Goal: Transaction & Acquisition: Purchase product/service

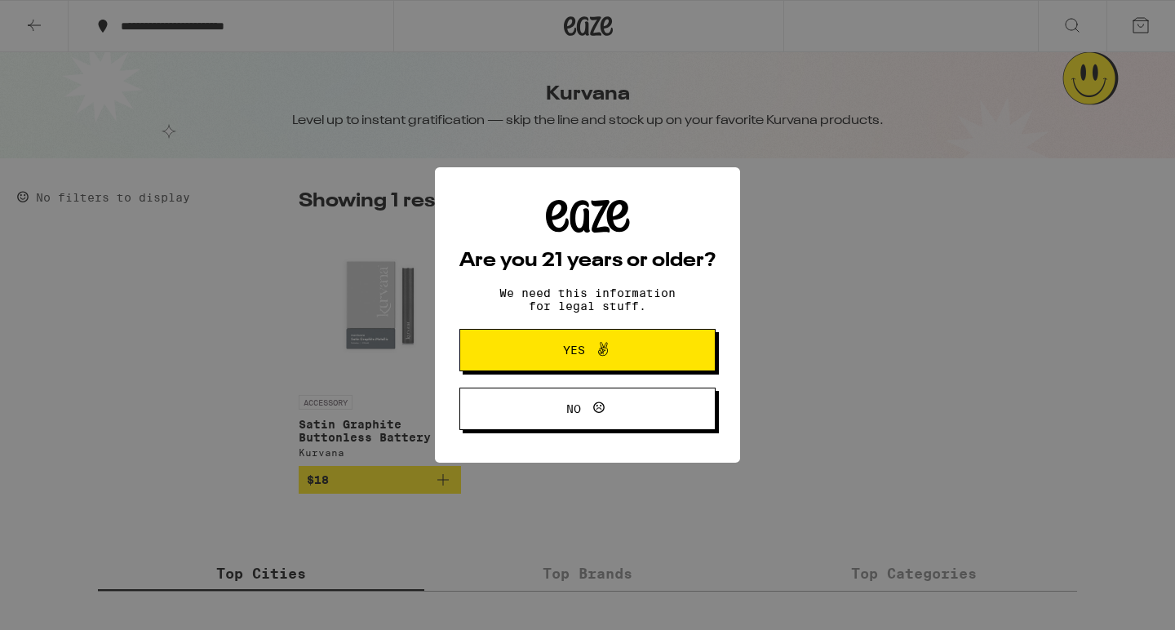
click at [591, 349] on span at bounding box center [599, 349] width 28 height 21
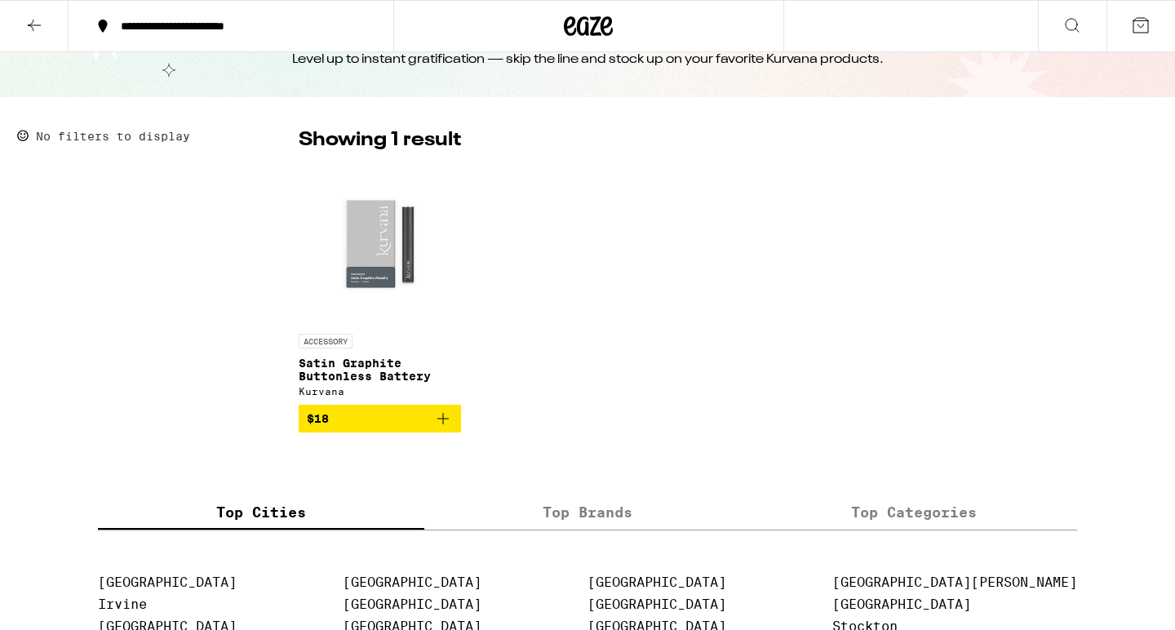
scroll to position [387, 0]
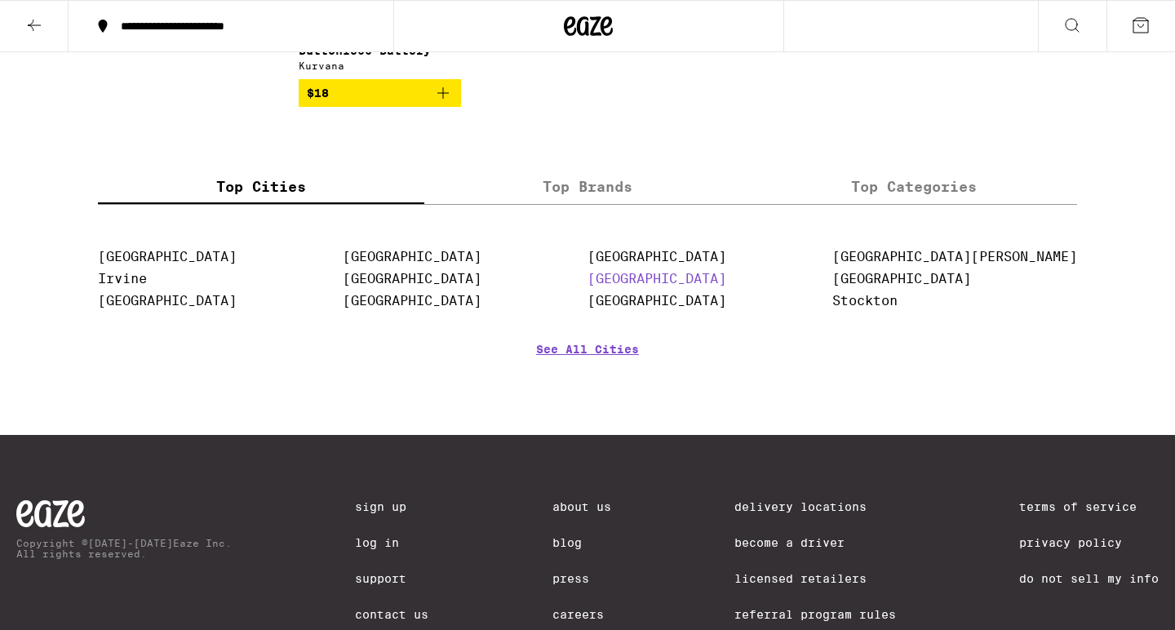
click at [717, 286] on link "[GEOGRAPHIC_DATA]" at bounding box center [656, 278] width 139 height 15
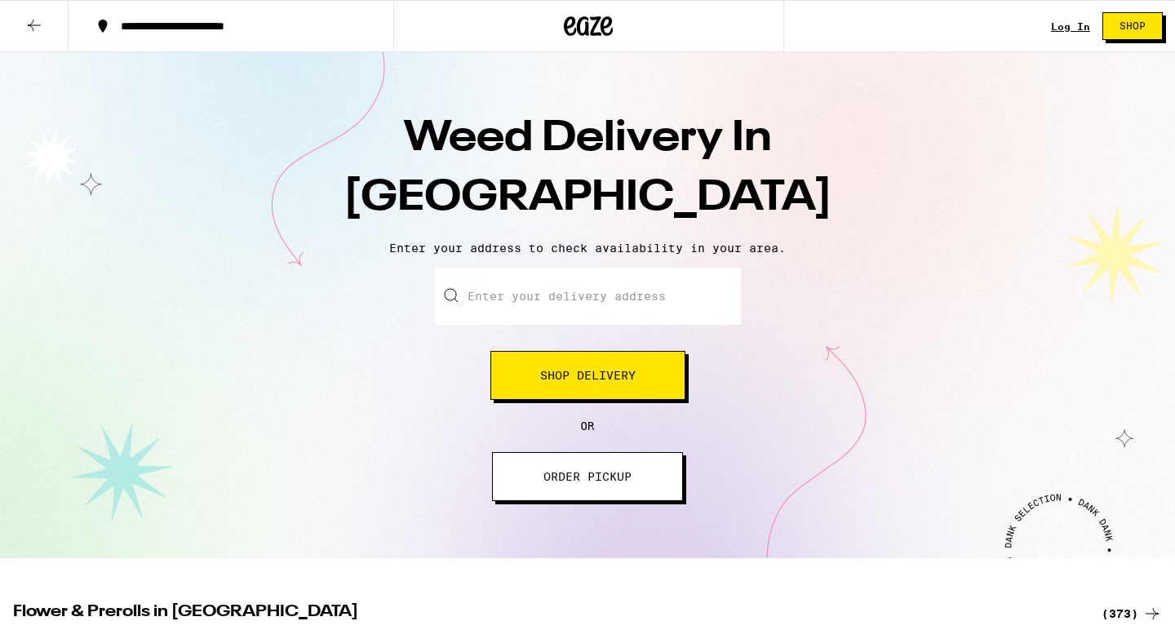
click at [545, 295] on input "Enter your delivery address" at bounding box center [588, 296] width 306 height 57
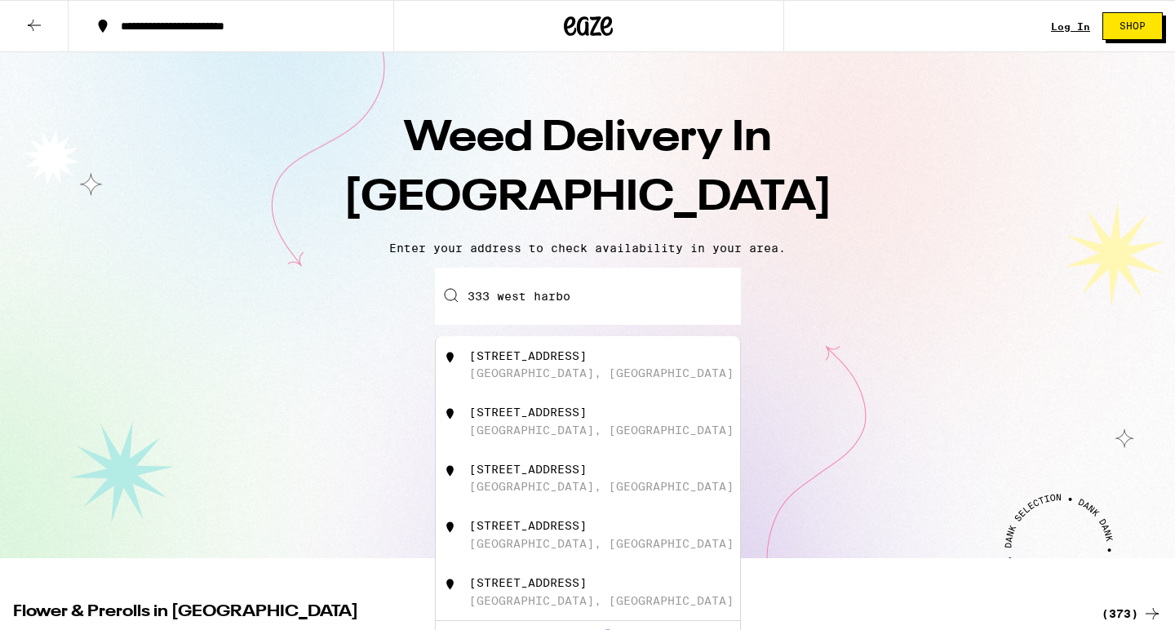
click at [527, 374] on div "[GEOGRAPHIC_DATA], [GEOGRAPHIC_DATA]" at bounding box center [601, 372] width 264 height 13
type input "[STREET_ADDRESS]"
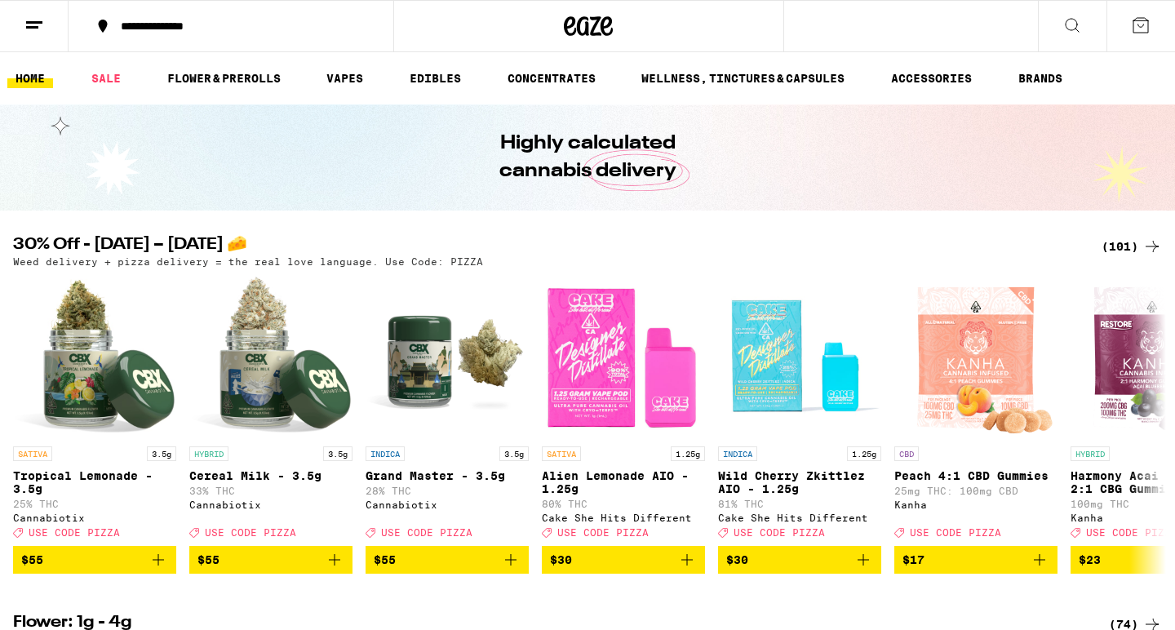
click at [948, 29] on div "**********" at bounding box center [587, 26] width 1175 height 52
click at [1074, 26] on icon at bounding box center [1072, 25] width 20 height 20
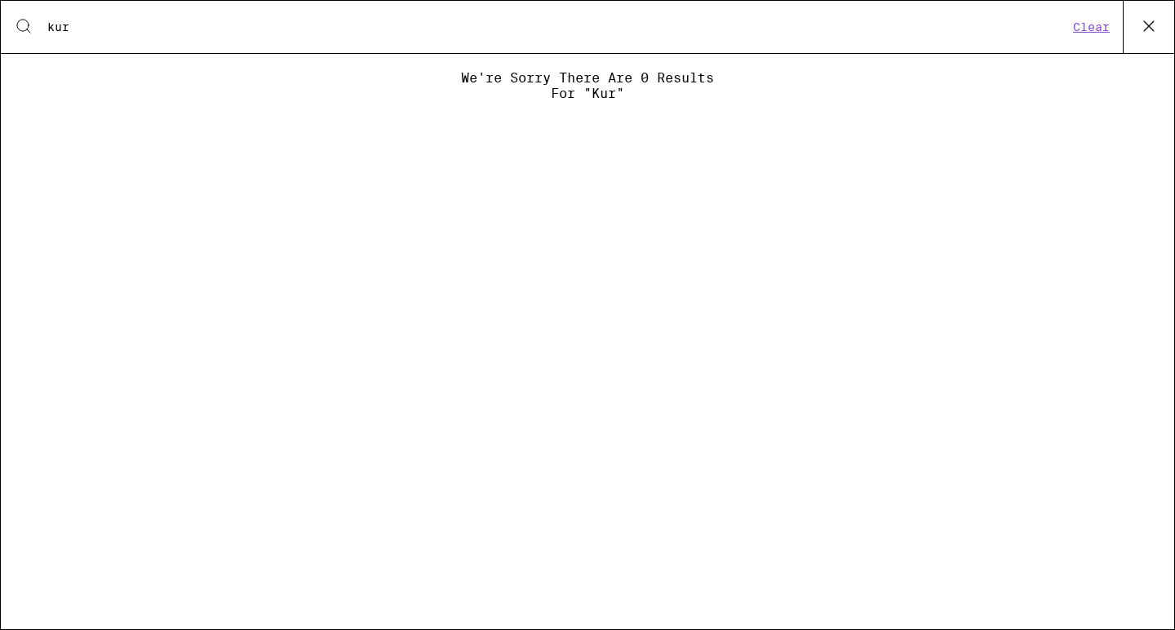
click at [679, 29] on input "kur" at bounding box center [556, 27] width 1021 height 15
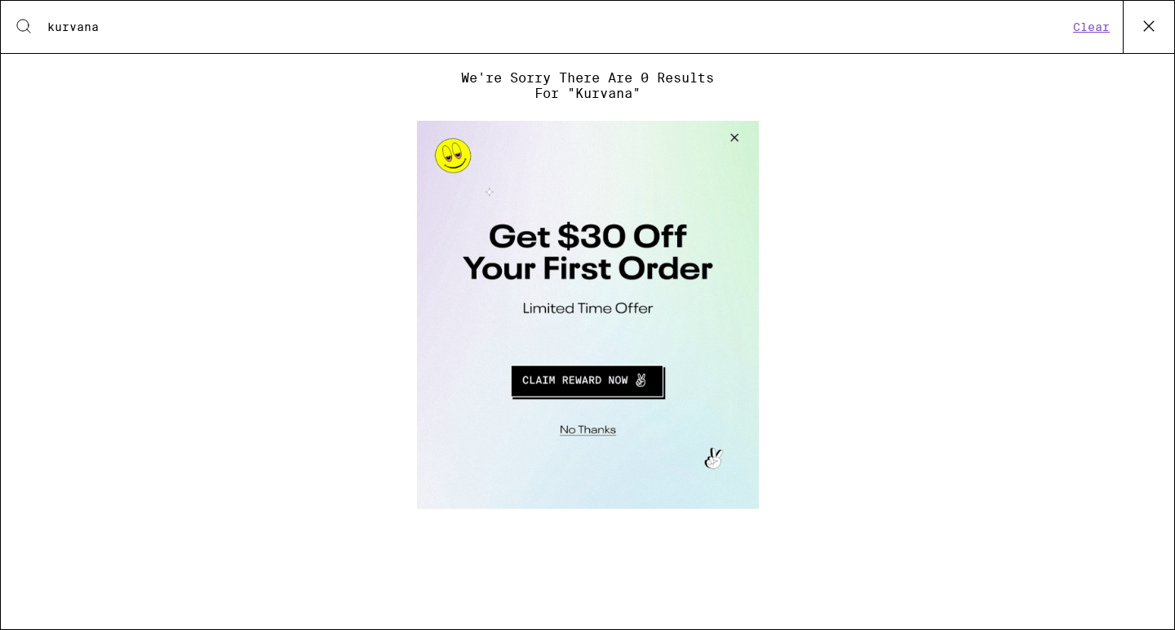
click at [741, 136] on button "Close Modal" at bounding box center [731, 140] width 44 height 39
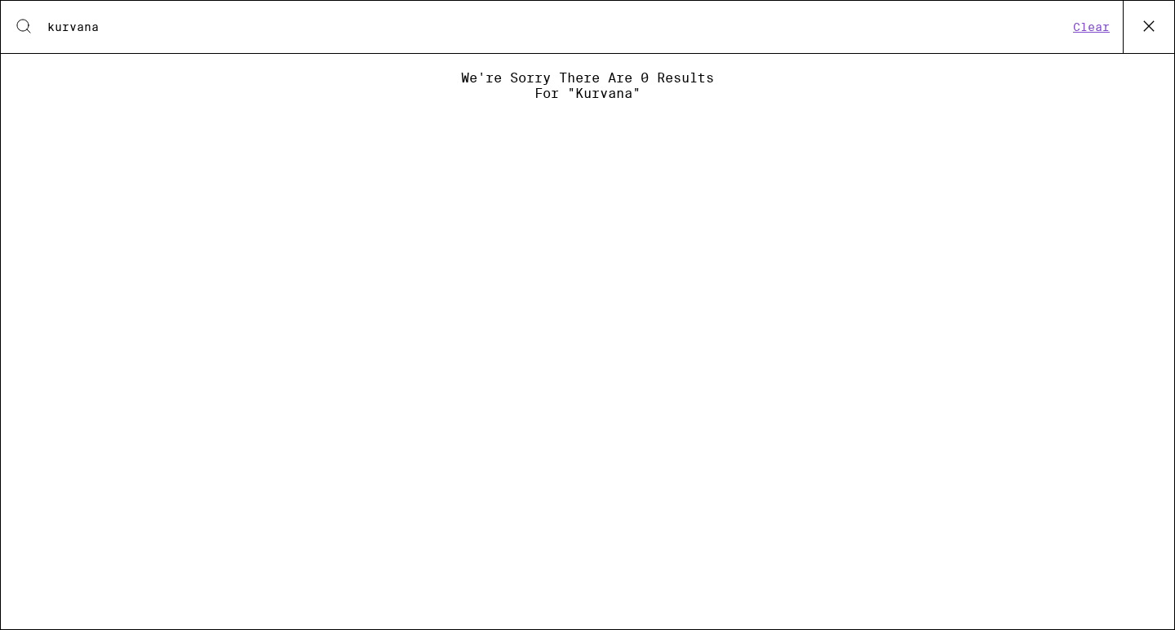
drag, startPoint x: 128, startPoint y: 26, endPoint x: 0, endPoint y: 18, distance: 128.3
click at [0, 18] on div "Search for Products [PERSON_NAME] Clear We're sorry there are 0 results for "ku…" at bounding box center [587, 315] width 1175 height 630
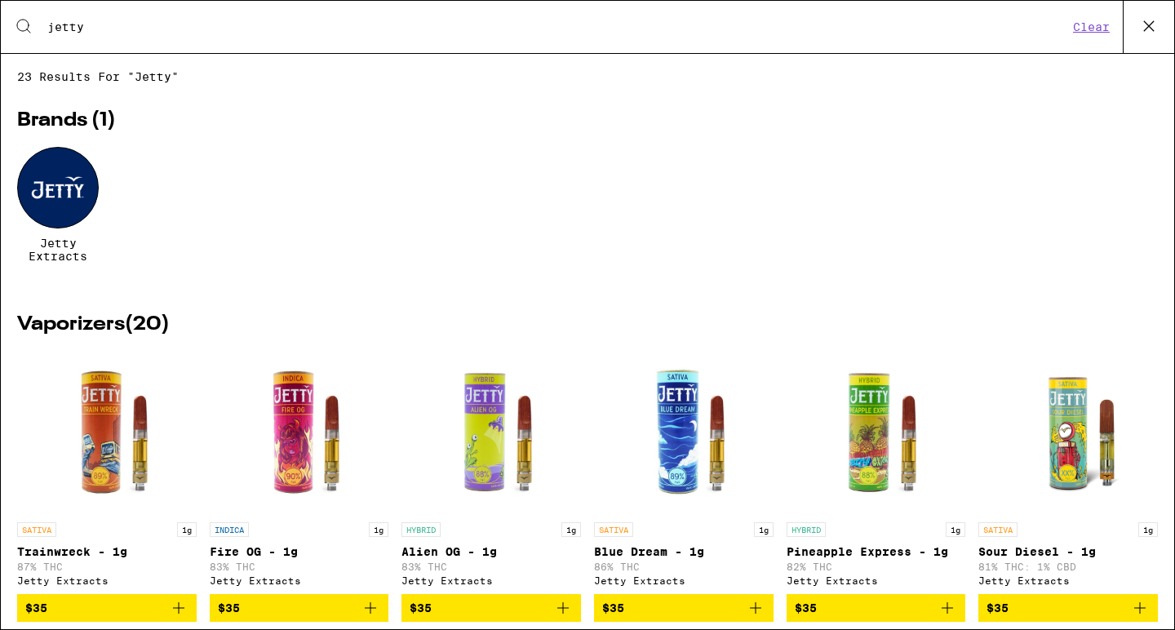
type input "jetty"
click at [62, 175] on div at bounding box center [58, 188] width 82 height 82
